Goal: Information Seeking & Learning: Learn about a topic

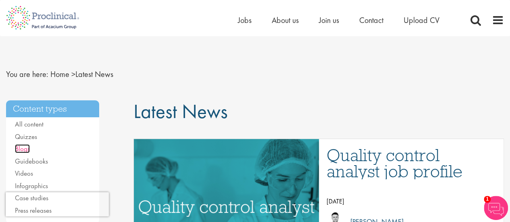
click at [25, 148] on link "Blogs" at bounding box center [22, 148] width 15 height 9
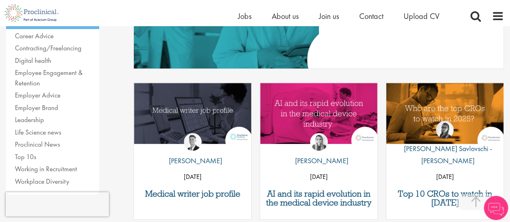
scroll to position [210, 0]
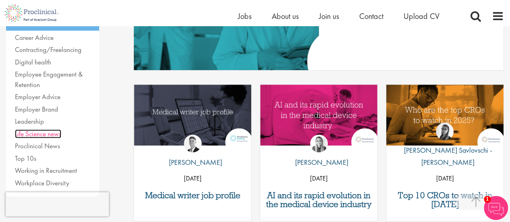
click at [31, 133] on link "Life Science news" at bounding box center [38, 133] width 46 height 9
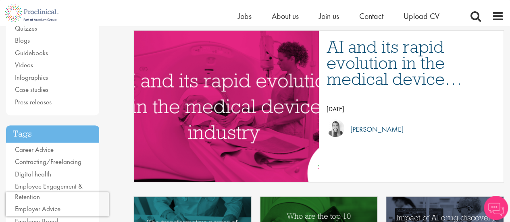
scroll to position [118, 0]
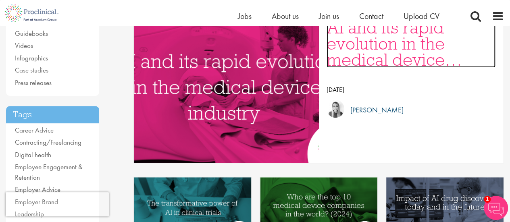
click at [381, 52] on h3 "AI and its rapid evolution in the medical device industry" at bounding box center [410, 43] width 169 height 48
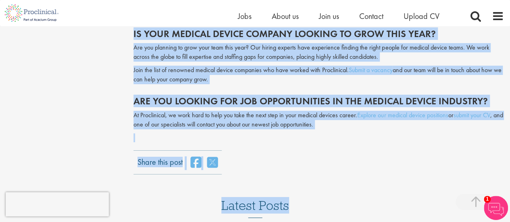
scroll to position [1463, 0]
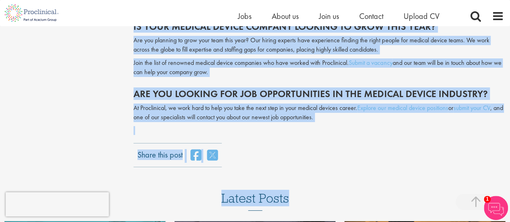
drag, startPoint x: 195, startPoint y: 129, endPoint x: 386, endPoint y: 77, distance: 196.9
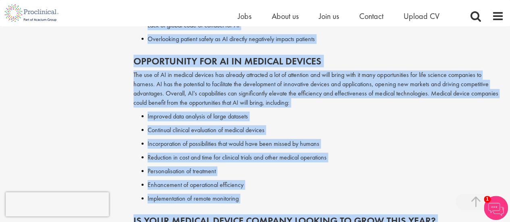
click at [265, 199] on li "Implementation of remote monitoring" at bounding box center [322, 199] width 362 height 10
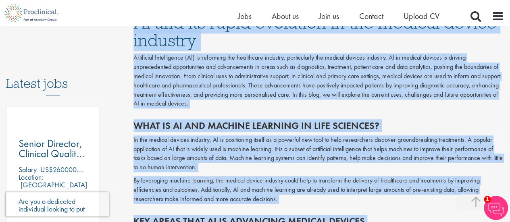
scroll to position [364, 0]
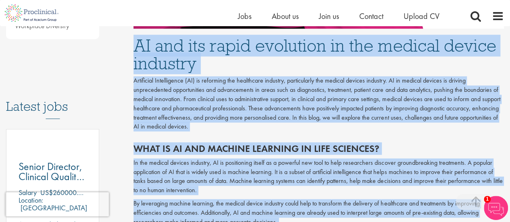
drag, startPoint x: 265, startPoint y: 199, endPoint x: 135, endPoint y: 48, distance: 198.3
